Goal: Task Accomplishment & Management: Manage account settings

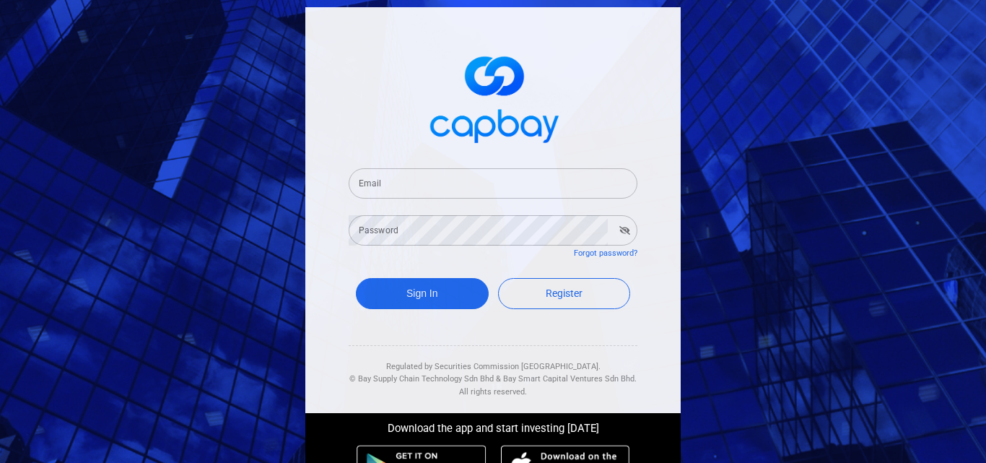
click at [391, 179] on input "Email" at bounding box center [493, 183] width 289 height 30
click at [408, 180] on input "Email" at bounding box center [493, 183] width 289 height 30
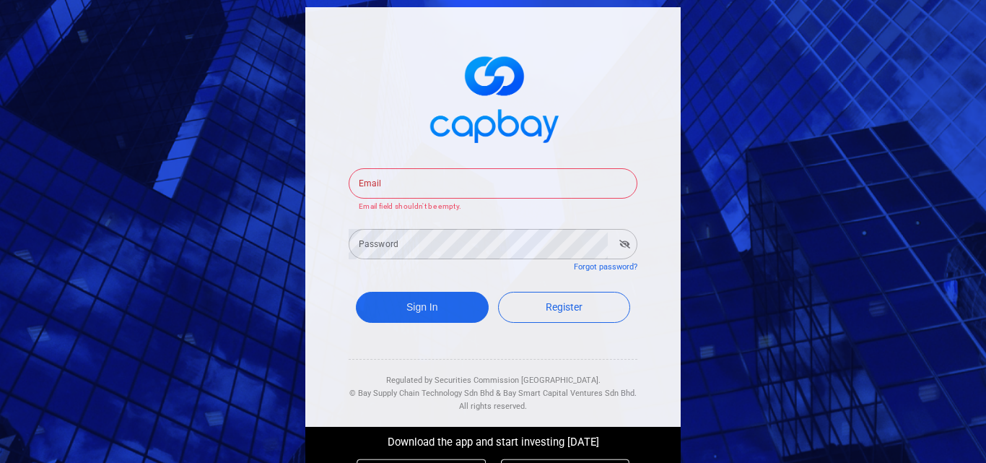
click at [407, 266] on form "Email Email Email field shouldn't be empty. Password Password Forgot password? …" at bounding box center [493, 248] width 289 height 194
click at [399, 199] on div "Email Email Email field shouldn't be empty." at bounding box center [493, 189] width 289 height 47
click at [400, 188] on input "Email" at bounding box center [493, 183] width 289 height 30
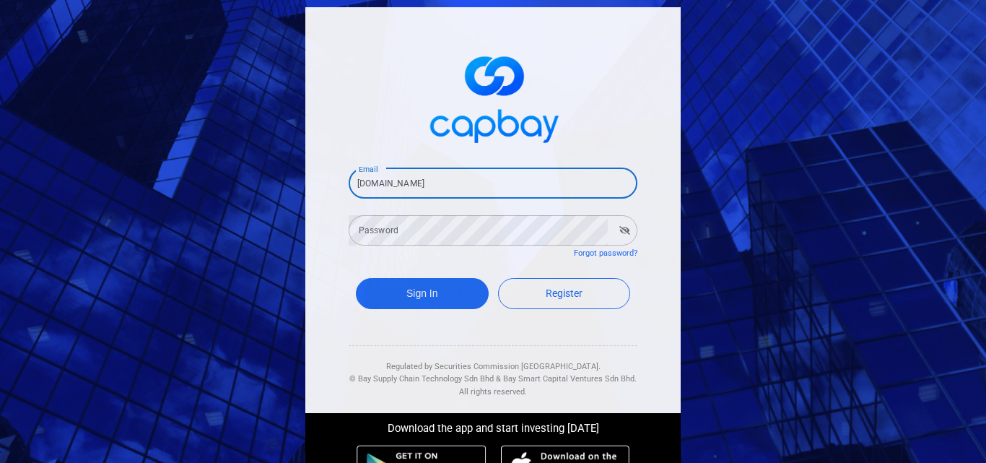
type input "[EMAIL_ADDRESS][DOMAIN_NAME]"
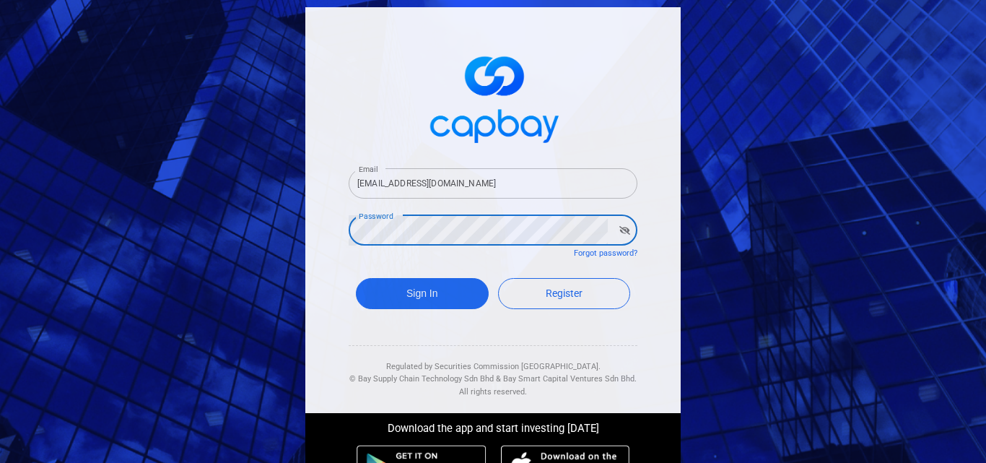
click at [356, 278] on button "Sign In" at bounding box center [422, 293] width 133 height 31
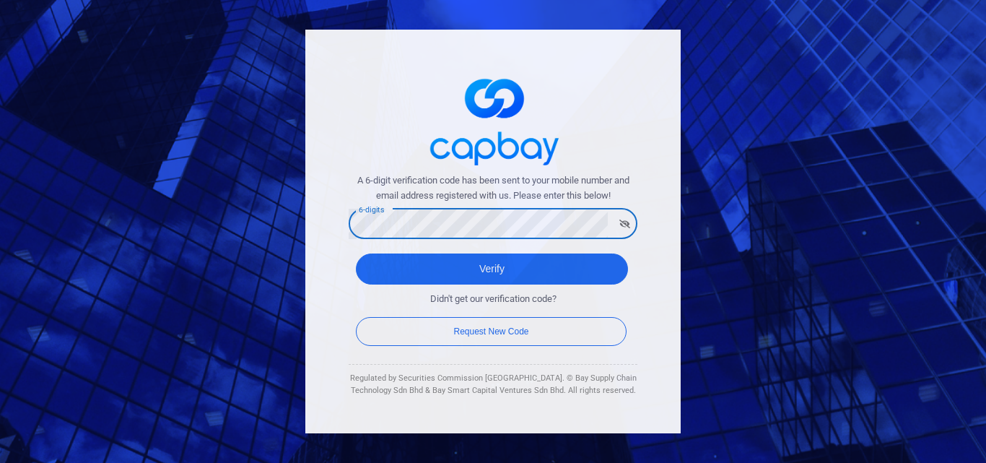
click at [356, 253] on button "Verify" at bounding box center [492, 268] width 272 height 31
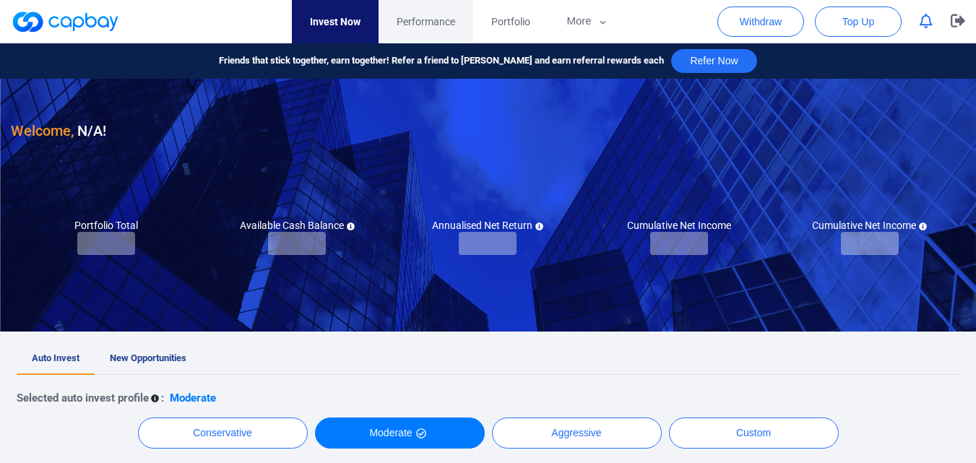
checkbox input "true"
